Goal: Information Seeking & Learning: Check status

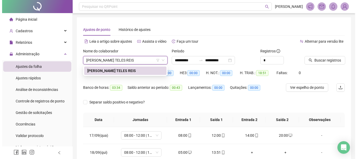
scroll to position [26, 0]
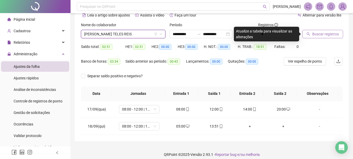
click at [311, 34] on button "Buscar registros" at bounding box center [322, 34] width 41 height 8
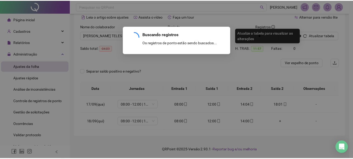
scroll to position [25, 0]
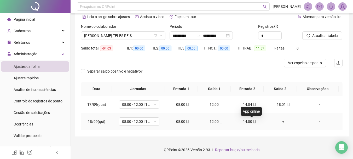
click at [252, 121] on span "mobile" at bounding box center [254, 121] width 4 height 4
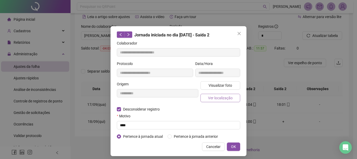
type input "**********"
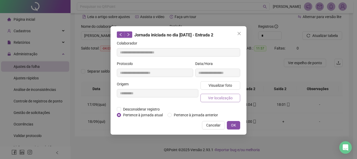
click at [225, 98] on span "Ver localização" at bounding box center [220, 98] width 25 height 6
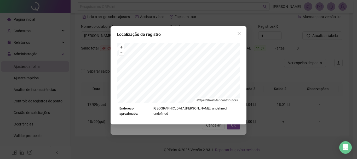
click at [191, 121] on div "Localização do registro + – ⇧ › © OpenStreetMap contributors. Endereço aproxima…" at bounding box center [178, 79] width 357 height 159
click at [237, 34] on icon "close" at bounding box center [239, 33] width 4 height 4
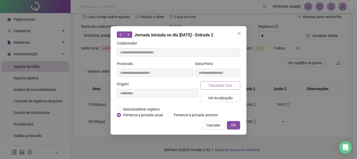
click at [233, 85] on button "Visualizar foto" at bounding box center [221, 85] width 40 height 8
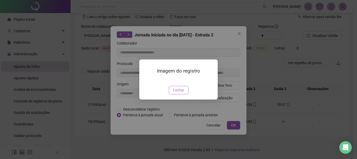
click at [187, 94] on button "Fechar" at bounding box center [179, 90] width 20 height 8
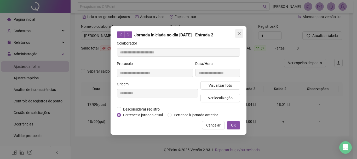
click at [238, 35] on icon "close" at bounding box center [239, 33] width 4 height 4
